Goal: Information Seeking & Learning: Learn about a topic

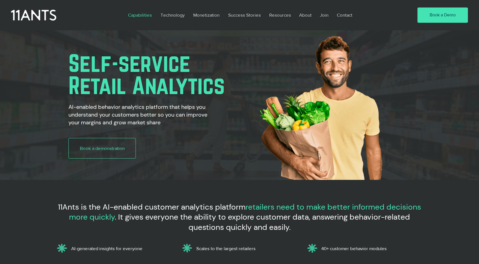
click at [146, 16] on p "Capabilities" at bounding box center [139, 15] width 29 height 13
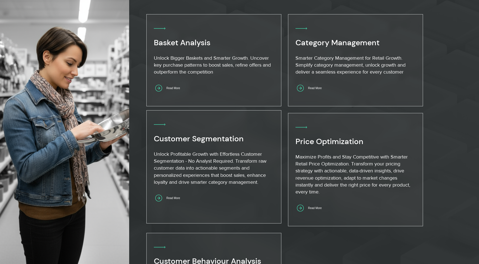
scroll to position [337, 0]
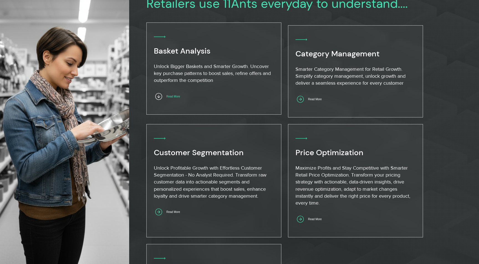
click at [175, 96] on span "Read More" at bounding box center [173, 96] width 14 height 3
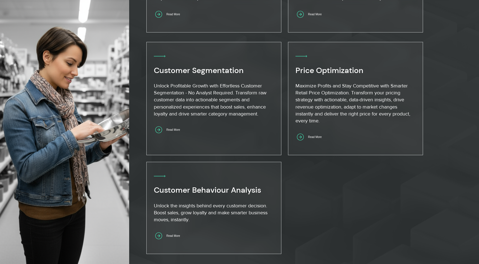
scroll to position [371, 0]
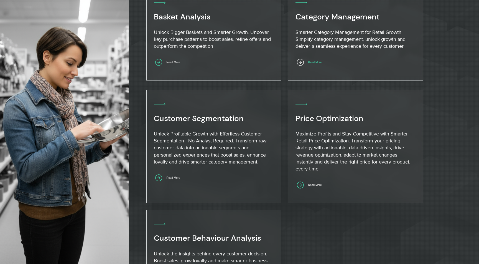
click at [319, 63] on span "Read More" at bounding box center [315, 62] width 14 height 3
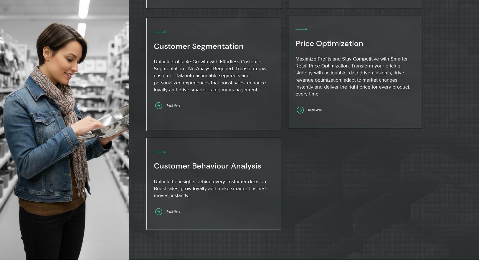
scroll to position [451, 0]
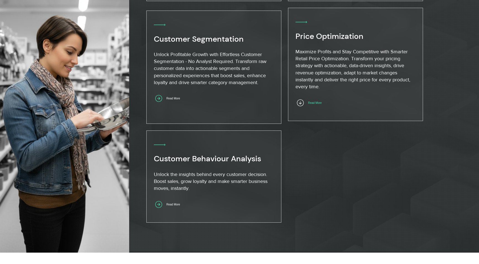
click at [316, 101] on span "Read More" at bounding box center [315, 102] width 14 height 3
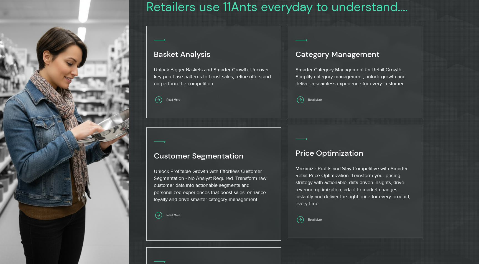
scroll to position [334, 0]
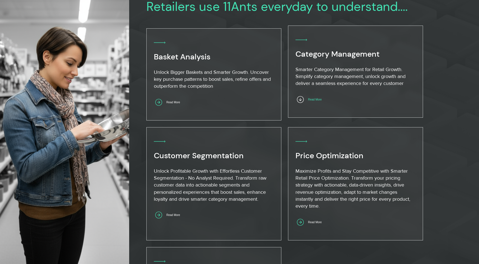
click at [313, 98] on span "Read More" at bounding box center [315, 99] width 14 height 3
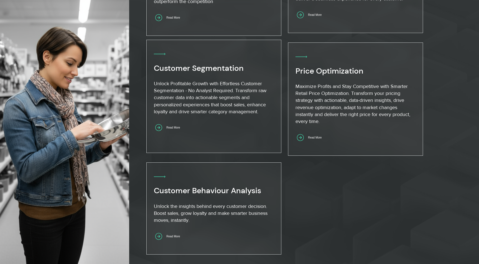
scroll to position [499, 0]
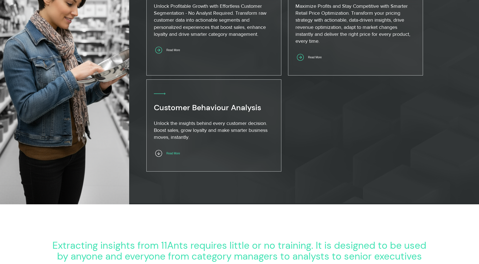
click at [180, 152] on span "Read More" at bounding box center [173, 153] width 14 height 3
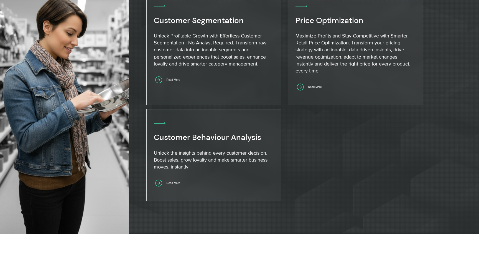
scroll to position [460, 0]
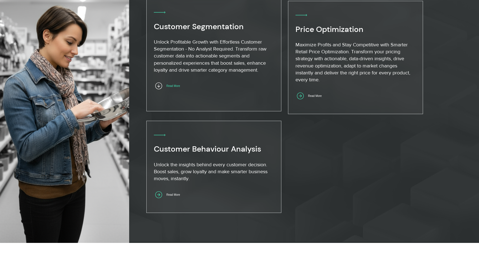
click at [178, 85] on span "Read More" at bounding box center [173, 85] width 14 height 3
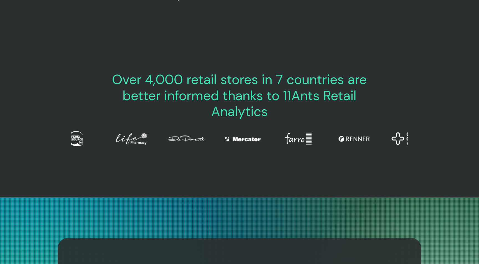
scroll to position [2330, 0]
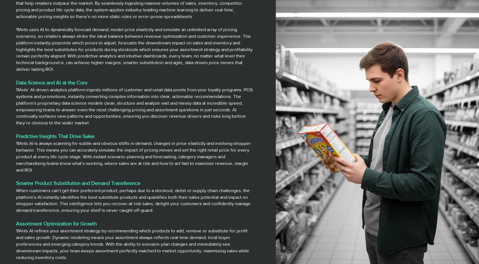
scroll to position [400, 0]
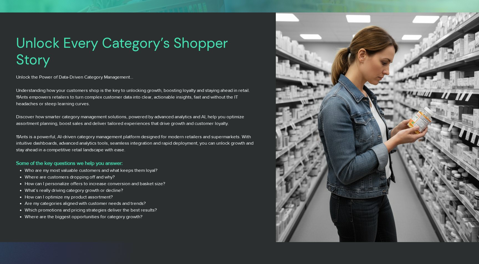
scroll to position [174, 0]
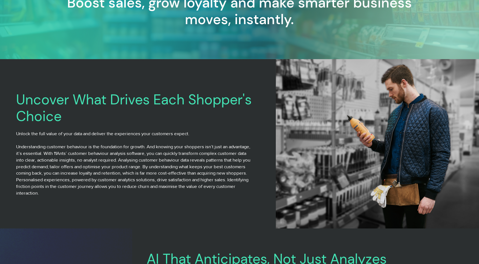
scroll to position [128, 0]
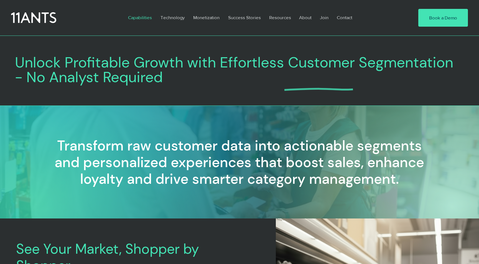
click at [145, 19] on p "Capabilities" at bounding box center [139, 17] width 29 height 13
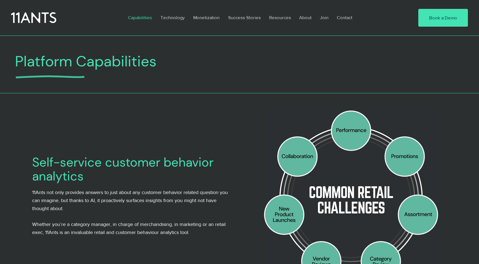
scroll to position [1, 0]
